Goal: Find specific page/section: Find specific page/section

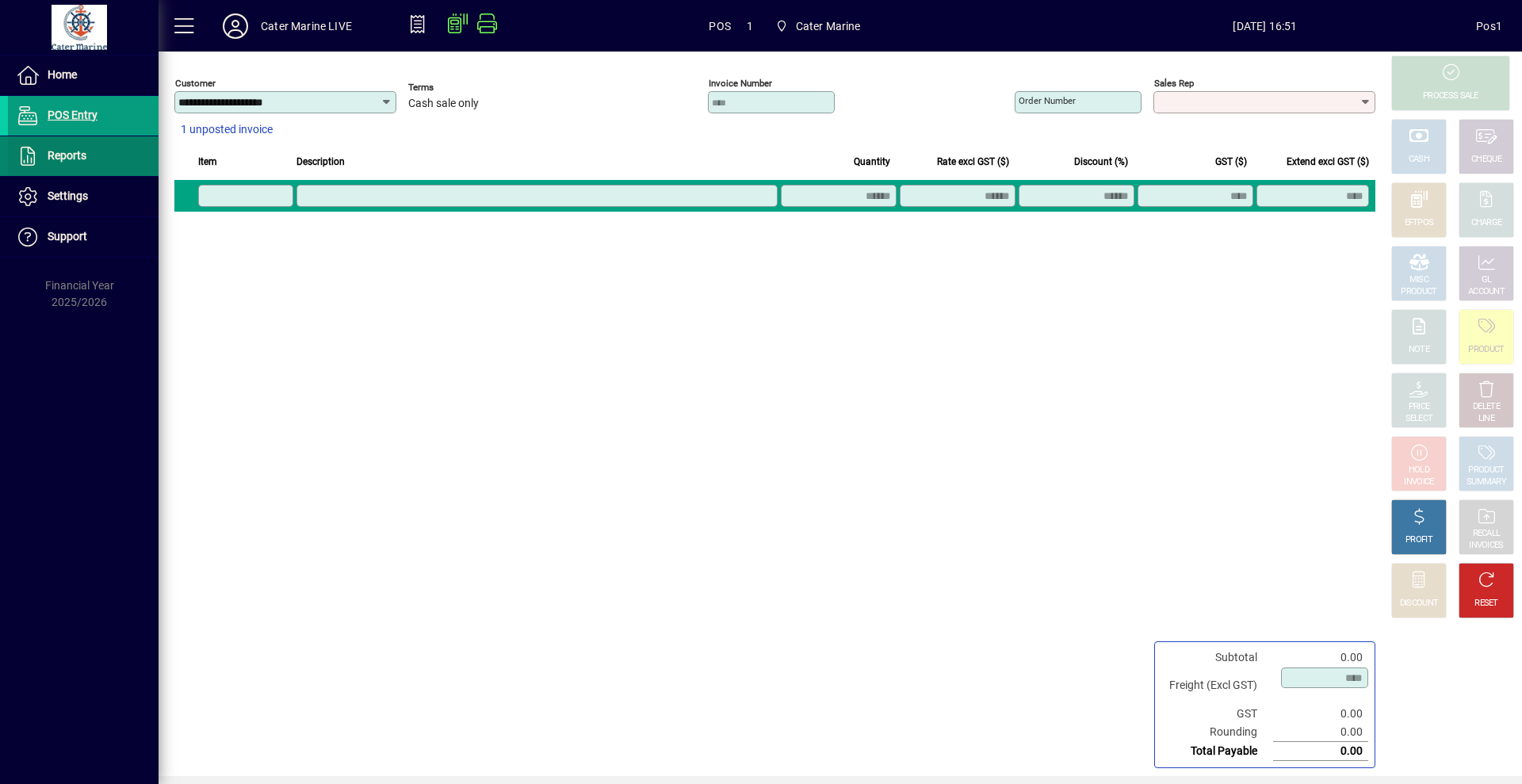
click at [78, 164] on span "Reports" at bounding box center [47, 156] width 79 height 19
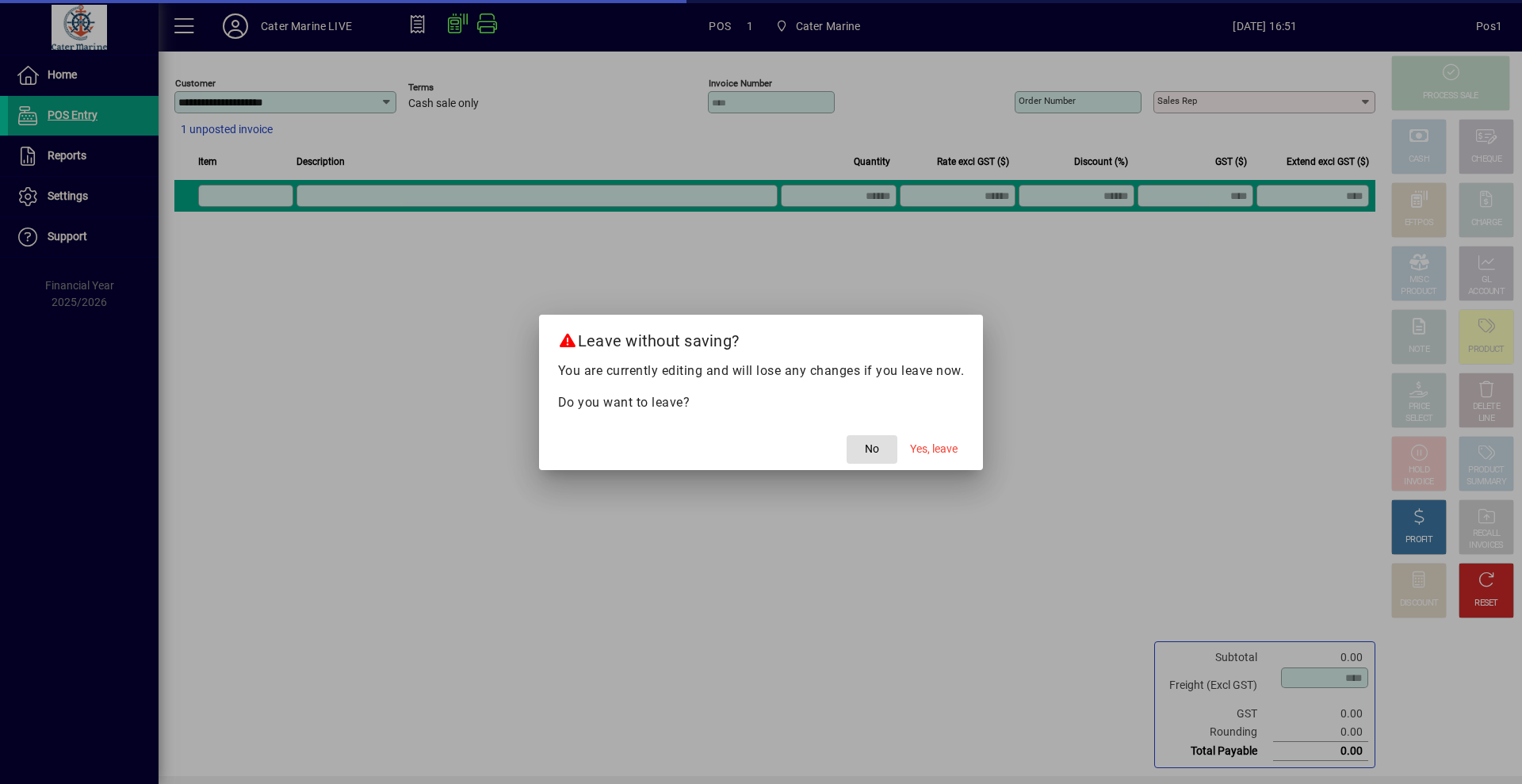
drag, startPoint x: 925, startPoint y: 445, endPoint x: 937, endPoint y: 447, distance: 12.2
click at [927, 447] on span "Yes, leave" at bounding box center [934, 448] width 48 height 17
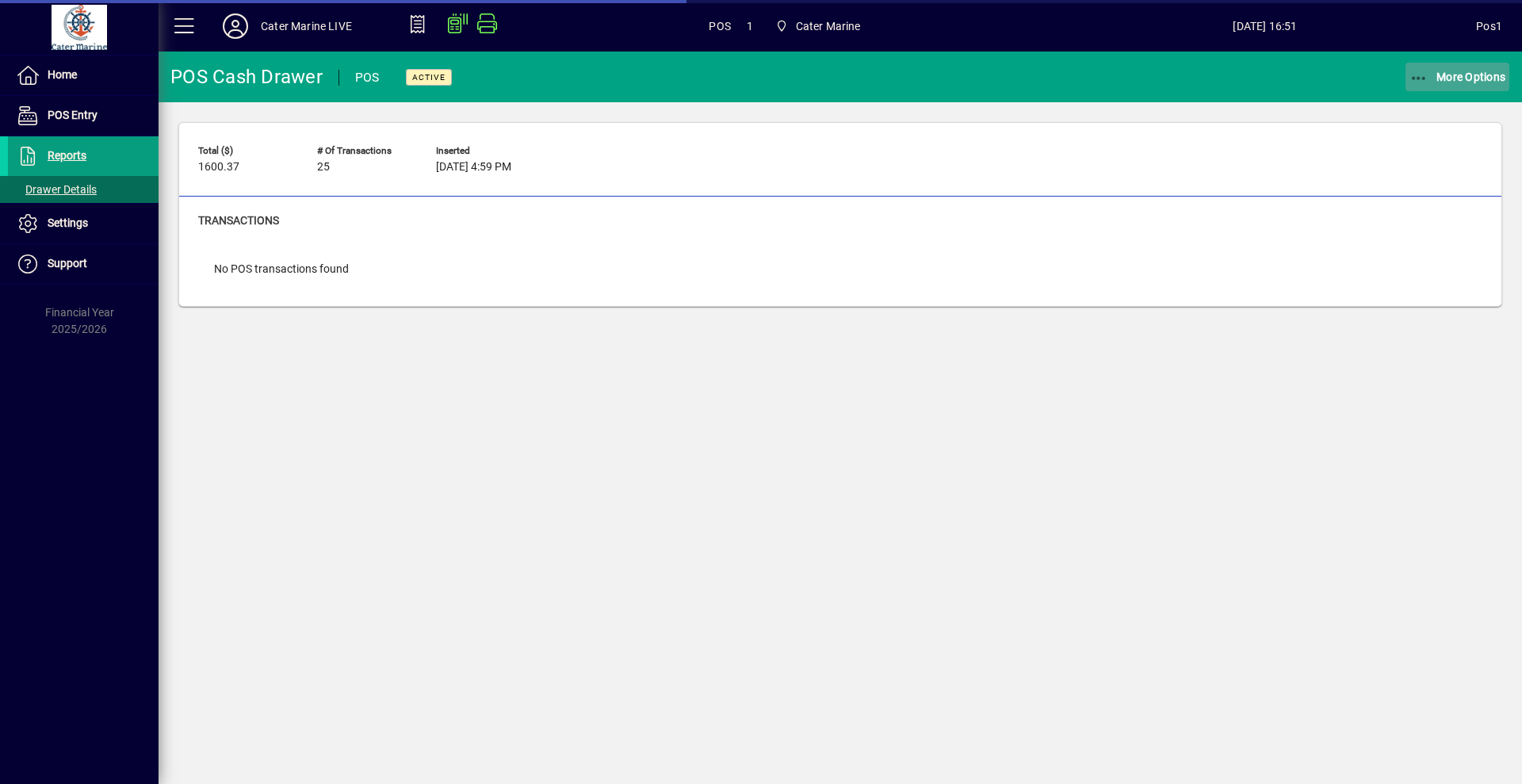
click at [1431, 76] on span "More Options" at bounding box center [1457, 77] width 96 height 12
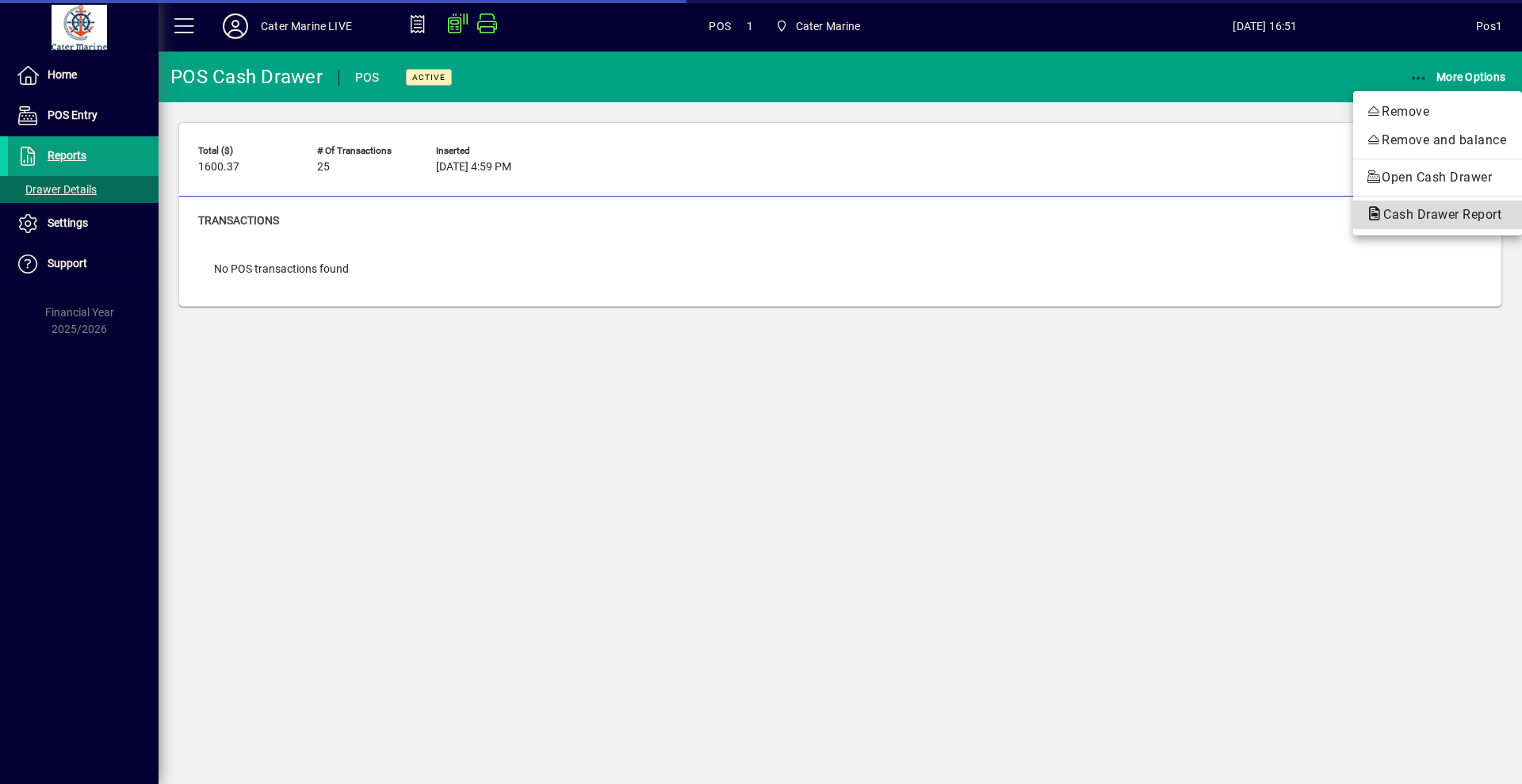
click at [1405, 212] on span "Cash Drawer Report" at bounding box center [1437, 214] width 143 height 15
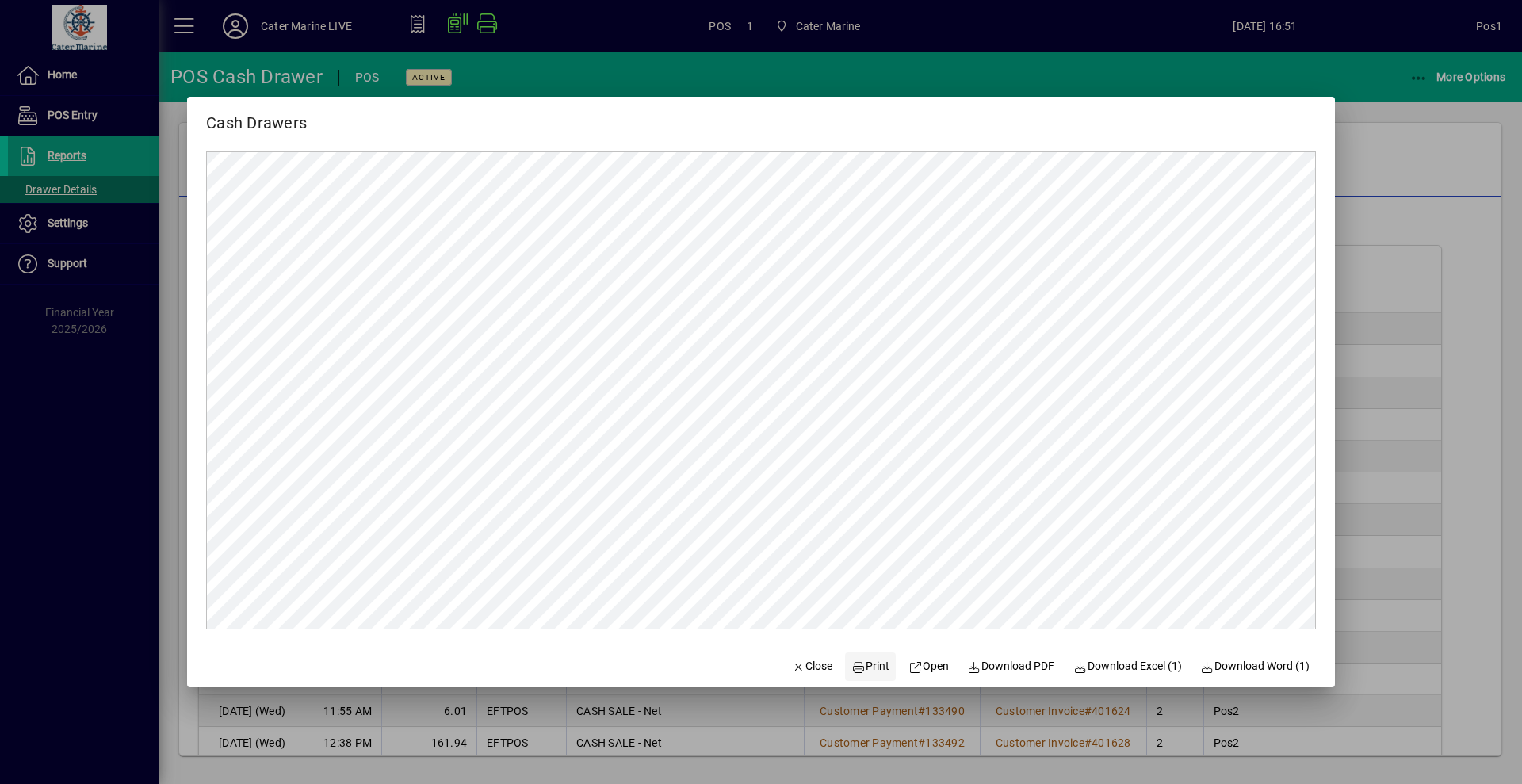
click at [853, 661] on span "Print" at bounding box center [870, 666] width 38 height 17
click at [792, 663] on icon "button" at bounding box center [799, 666] width 14 height 11
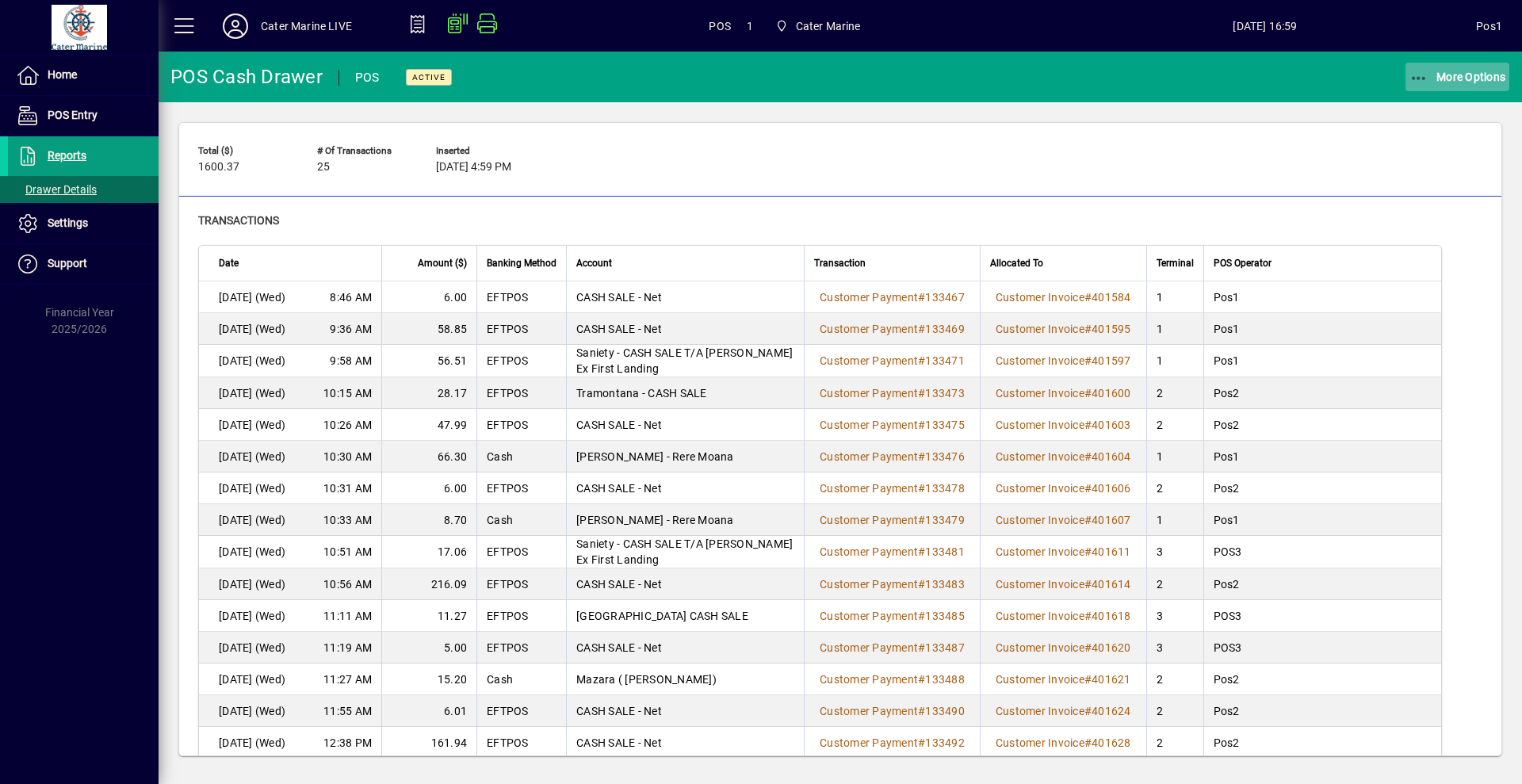
click at [1420, 78] on icon "button" at bounding box center [1419, 79] width 19 height 16
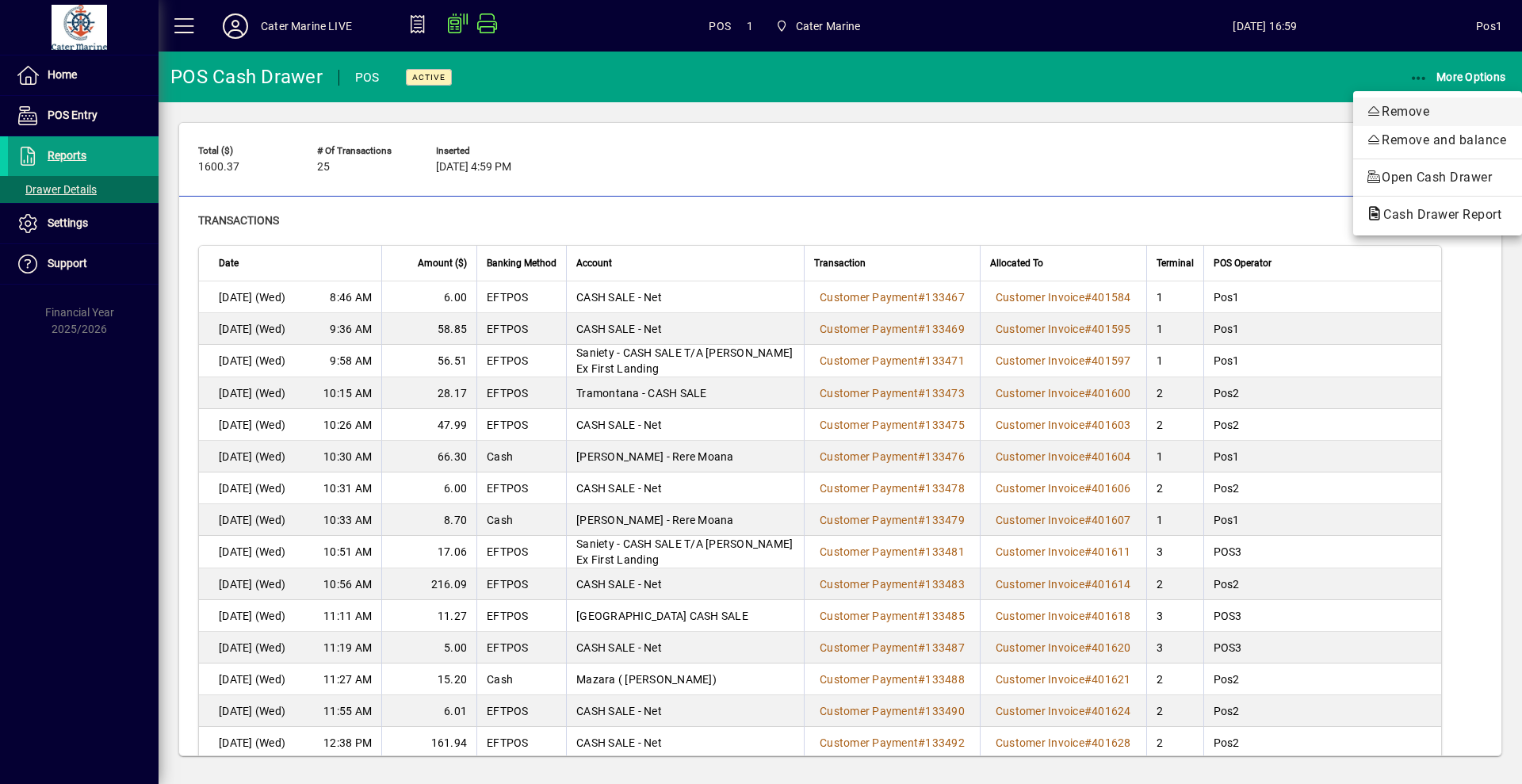
click at [1394, 104] on span "Remove" at bounding box center [1437, 112] width 143 height 19
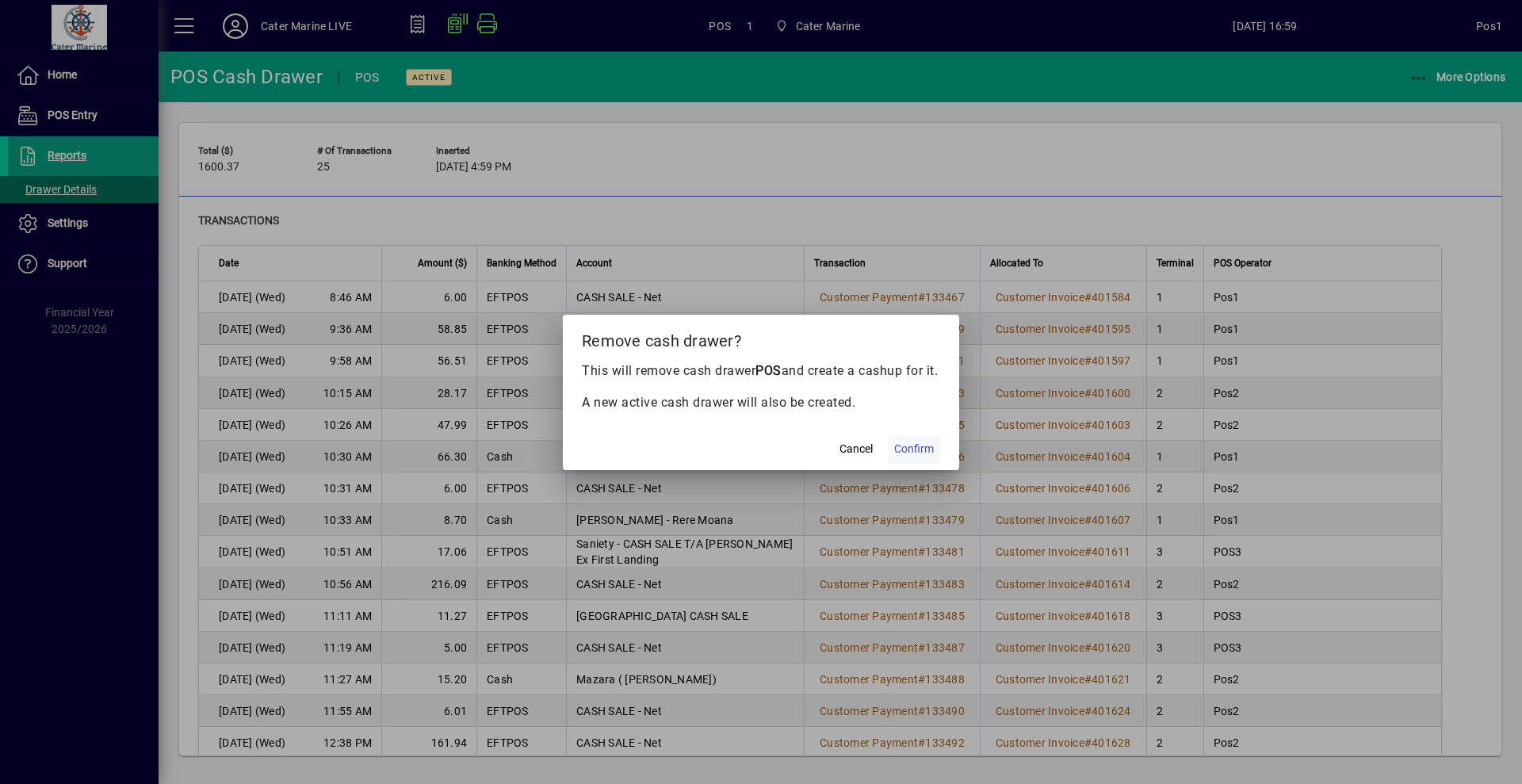
click at [927, 456] on span "Confirm" at bounding box center [914, 448] width 40 height 17
